Goal: Find specific page/section: Find specific page/section

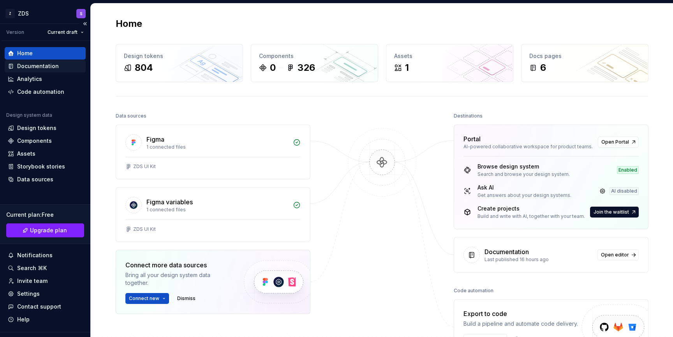
click at [39, 65] on div "Documentation" at bounding box center [38, 66] width 42 height 8
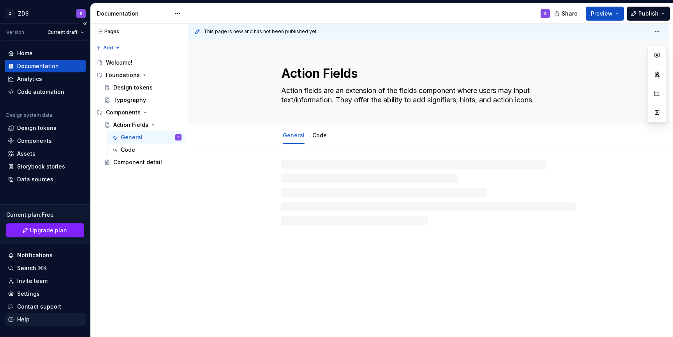
click at [32, 321] on div "Help" at bounding box center [45, 320] width 75 height 8
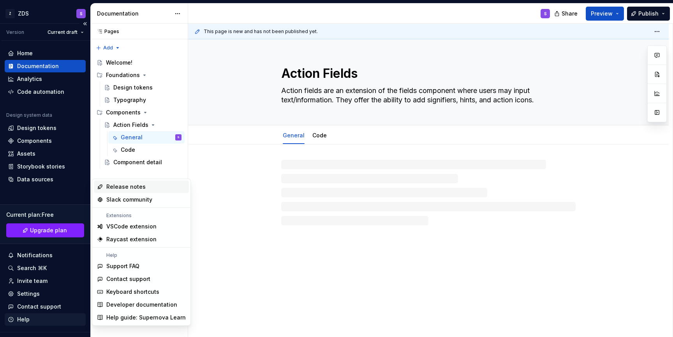
type textarea "*"
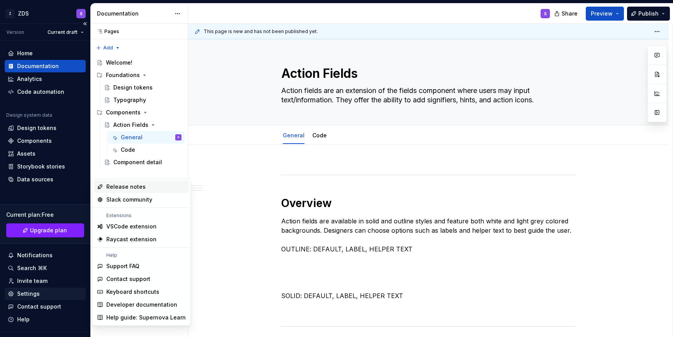
click at [35, 289] on div "Settings" at bounding box center [45, 294] width 81 height 12
